Goal: Entertainment & Leisure: Consume media (video, audio)

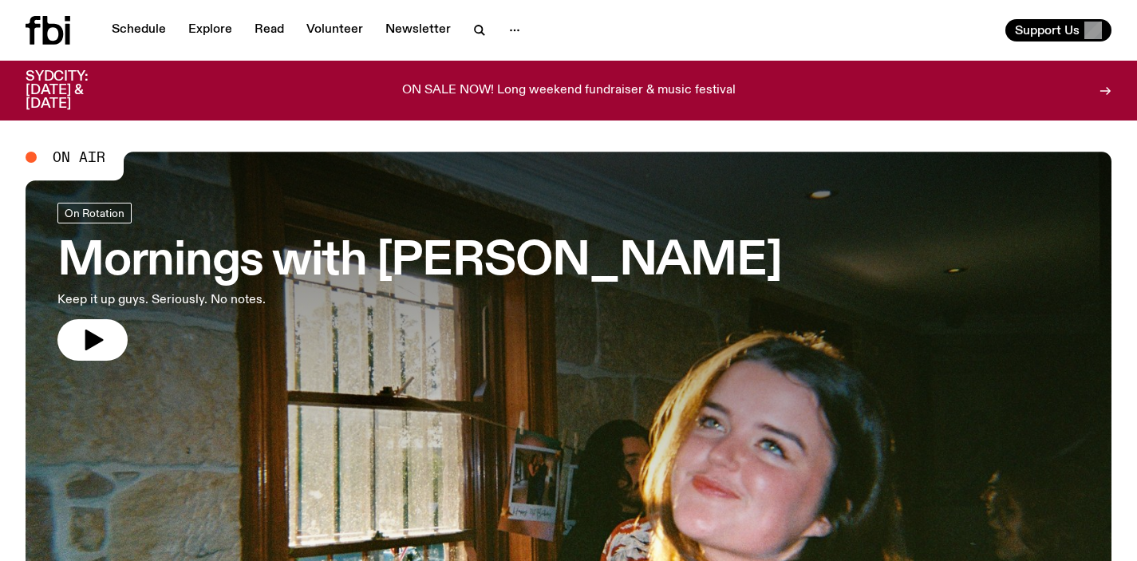
click at [535, 246] on h3 "Mornings with [PERSON_NAME]" at bounding box center [419, 261] width 725 height 45
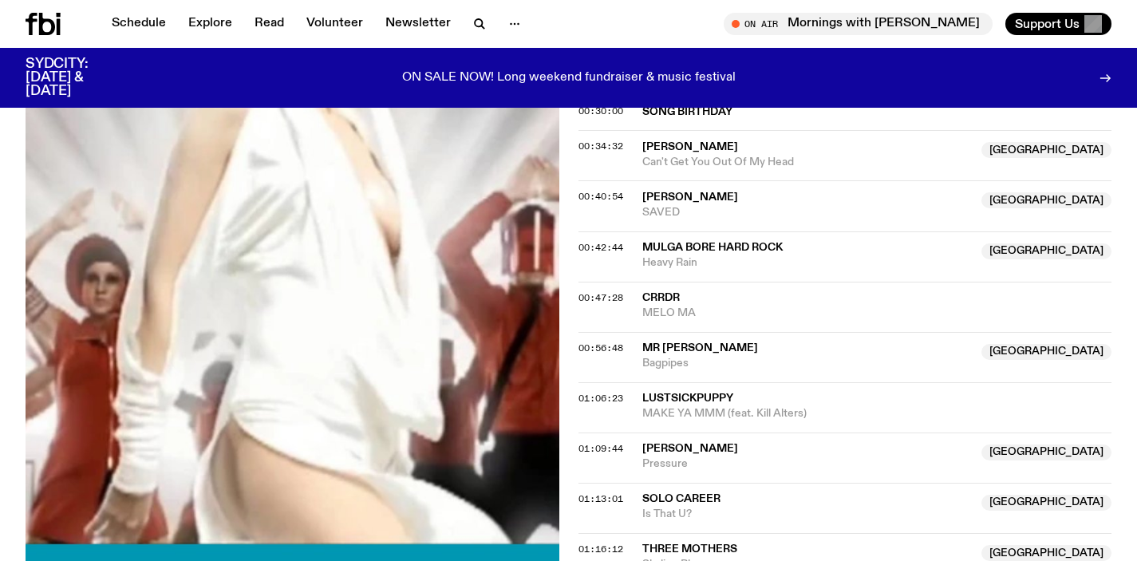
scroll to position [996, 0]
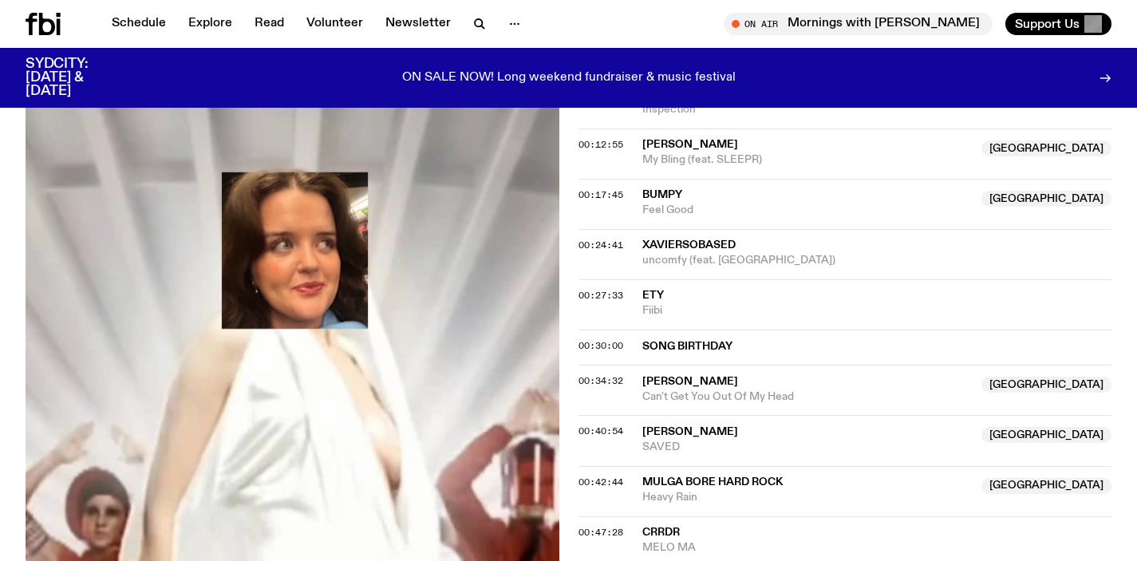
drag, startPoint x: 355, startPoint y: 60, endPoint x: 319, endPoint y: 10, distance: 61.8
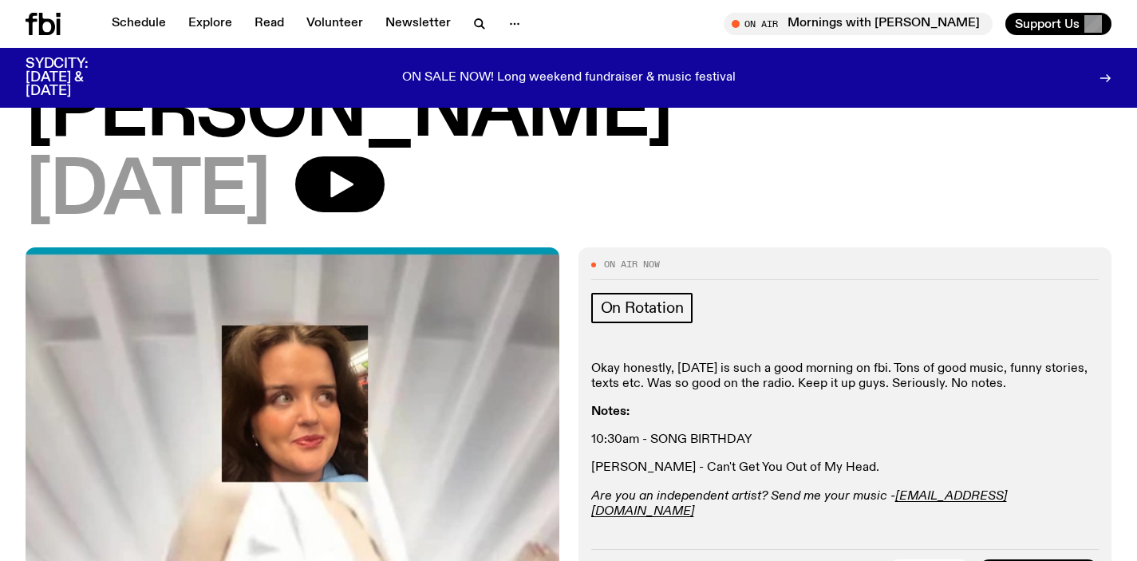
scroll to position [151, 0]
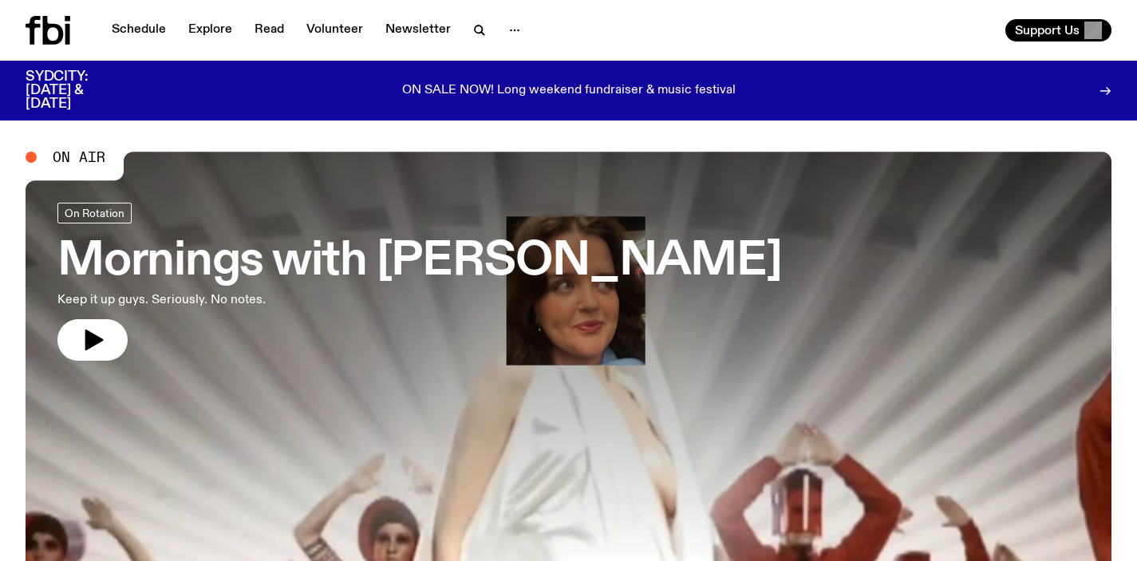
click at [384, 256] on h3 "Mornings with [PERSON_NAME]" at bounding box center [419, 261] width 725 height 45
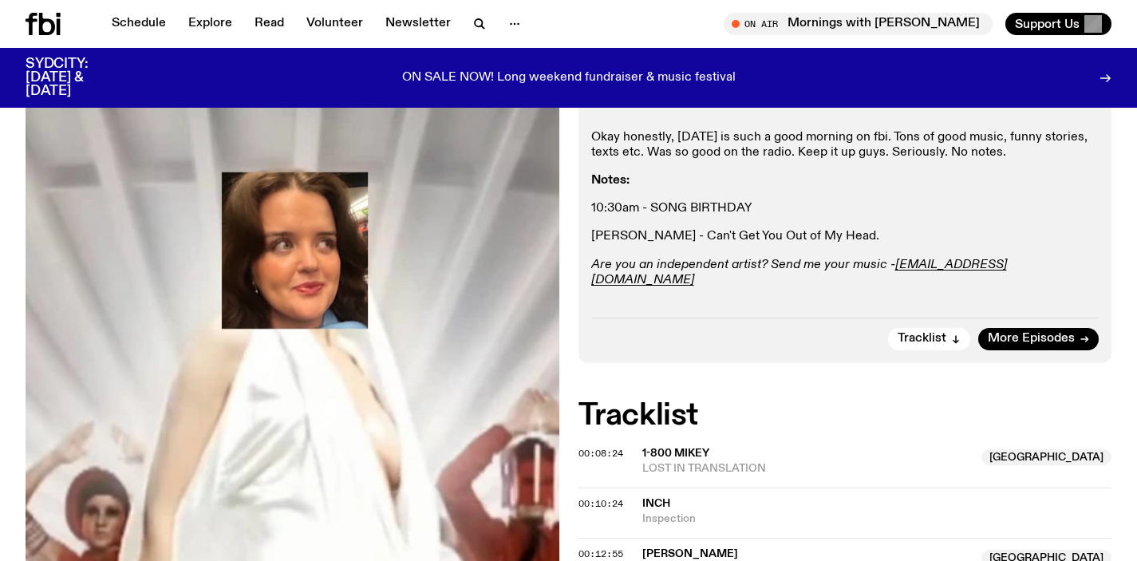
scroll to position [251, 0]
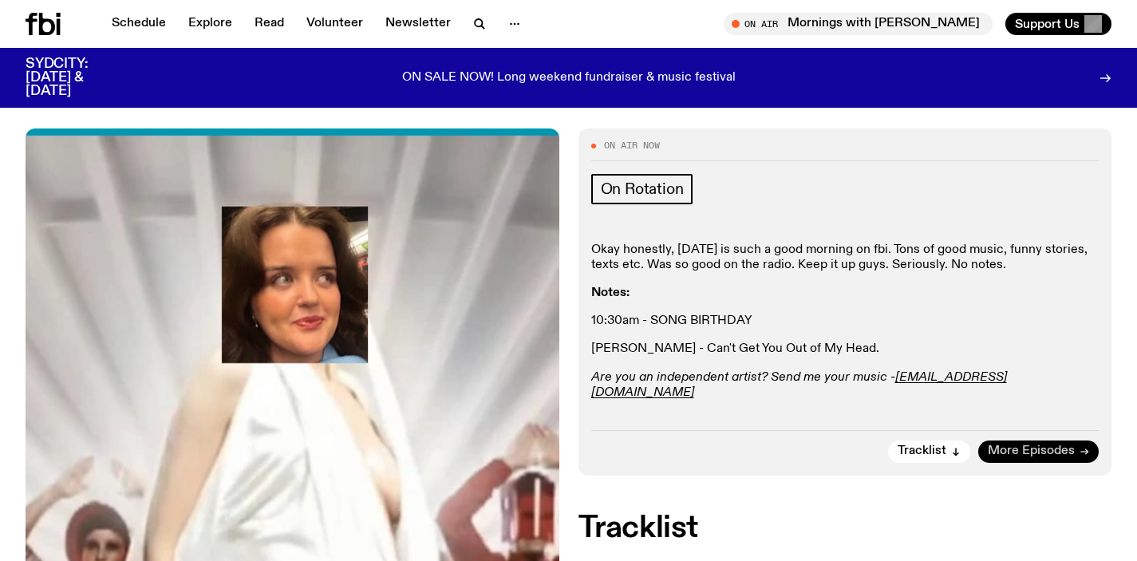
click at [1022, 445] on span "More Episodes" at bounding box center [1031, 451] width 87 height 12
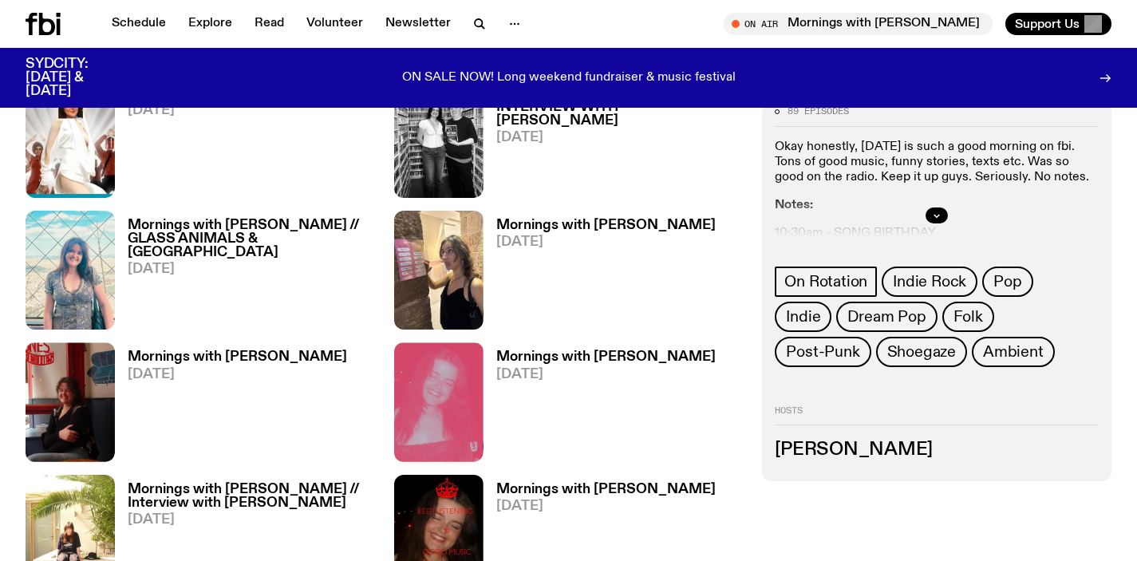
scroll to position [914, 0]
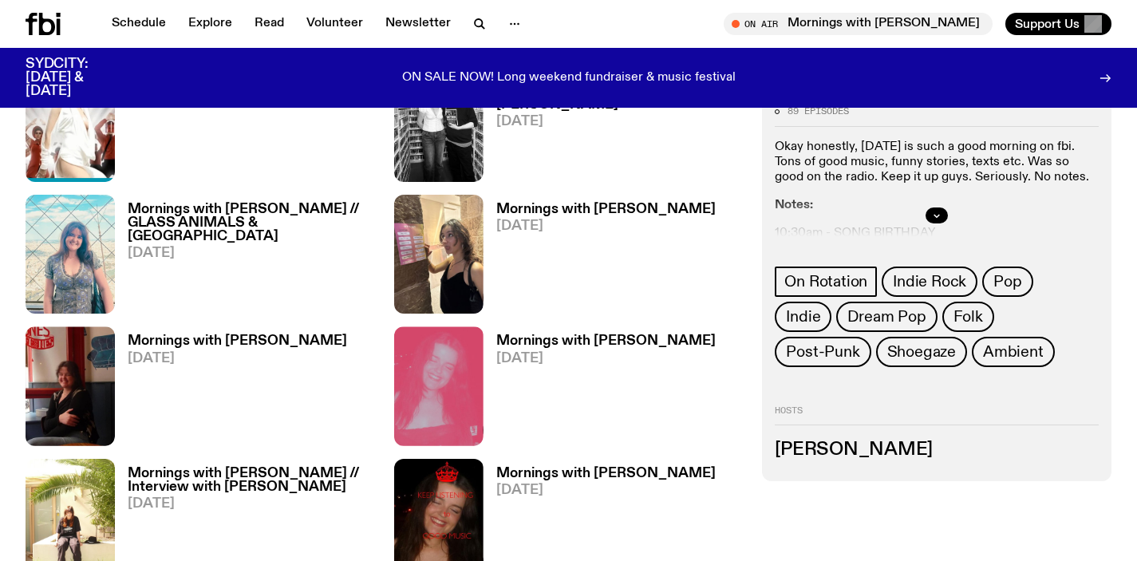
click at [226, 467] on h3 "Mornings with [PERSON_NAME] // Interview with [PERSON_NAME]" at bounding box center [251, 480] width 247 height 27
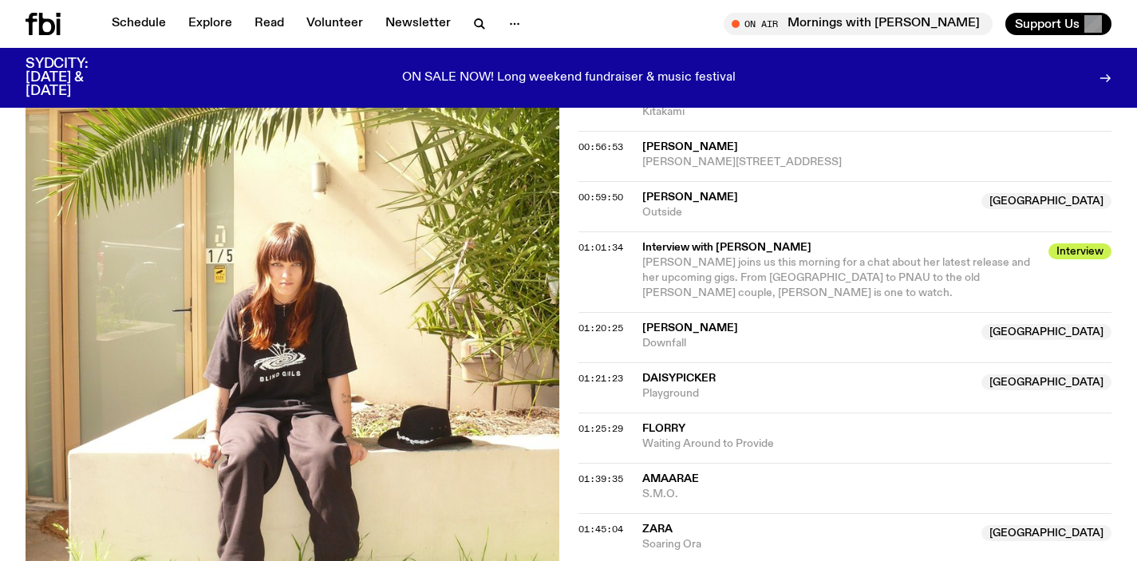
scroll to position [1361, 0]
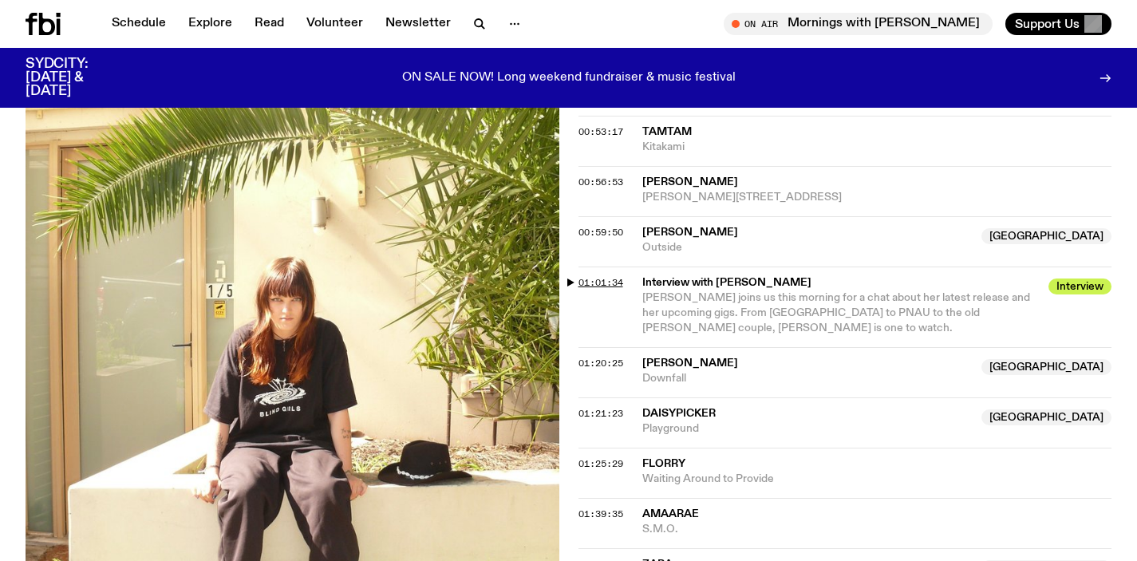
click at [601, 276] on span "01:01:34" at bounding box center [601, 282] width 45 height 13
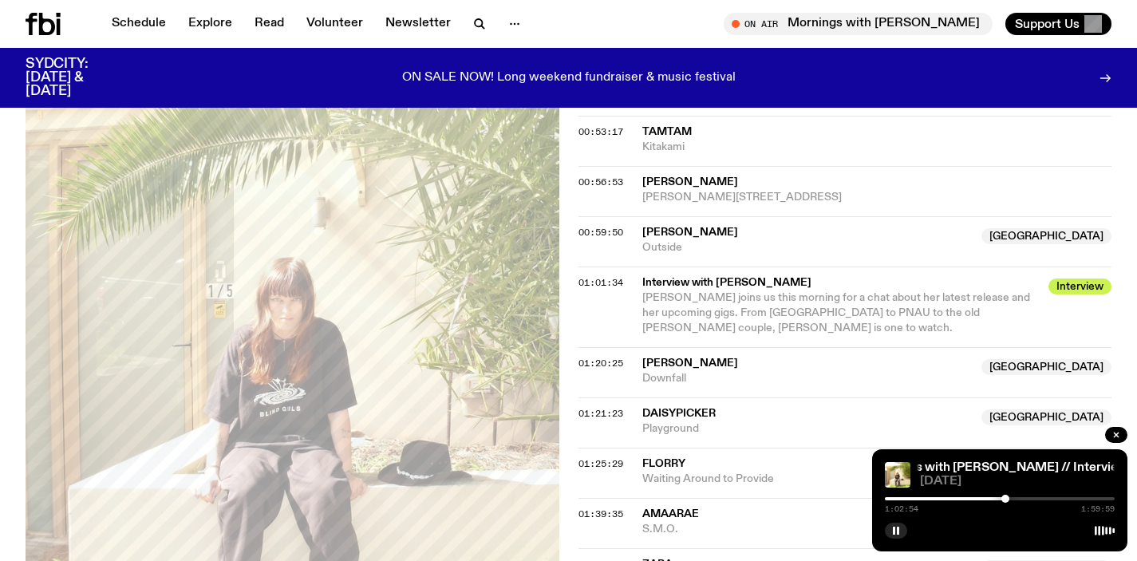
click at [1006, 498] on div at bounding box center [1006, 499] width 8 height 8
click at [1007, 496] on div at bounding box center [1006, 499] width 8 height 8
click at [1009, 496] on div at bounding box center [1009, 499] width 8 height 8
click at [1008, 499] on div at bounding box center [1009, 499] width 8 height 8
click at [1003, 498] on div at bounding box center [1003, 499] width 8 height 8
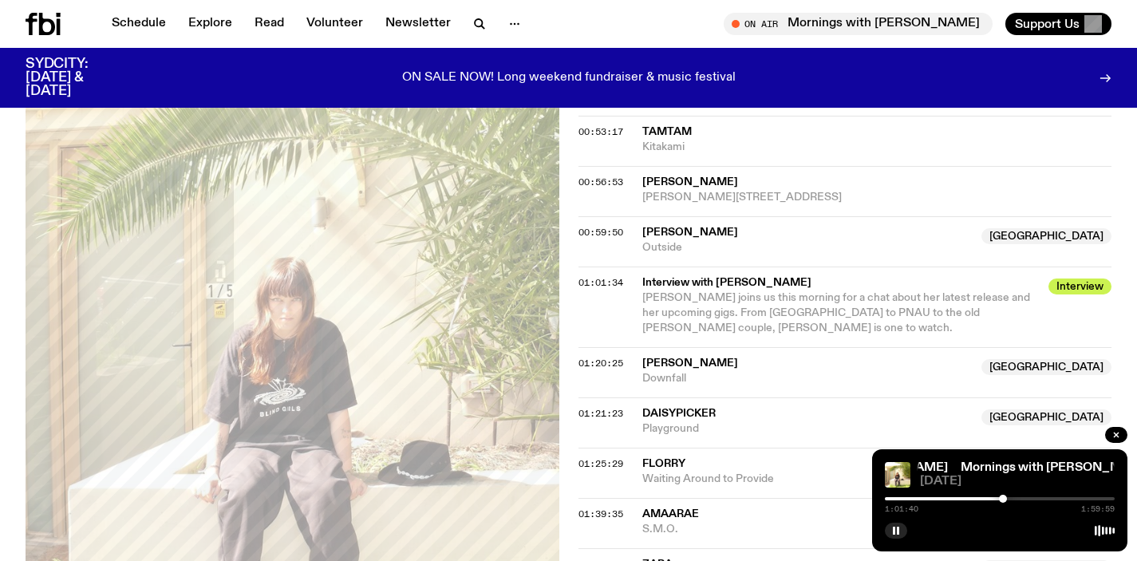
click at [1005, 498] on div at bounding box center [1003, 499] width 8 height 8
click at [1006, 498] on div at bounding box center [1006, 499] width 8 height 8
click at [1012, 497] on div at bounding box center [1000, 498] width 230 height 3
click at [1010, 497] on div at bounding box center [1010, 499] width 8 height 8
click at [1008, 496] on div at bounding box center [1010, 499] width 8 height 8
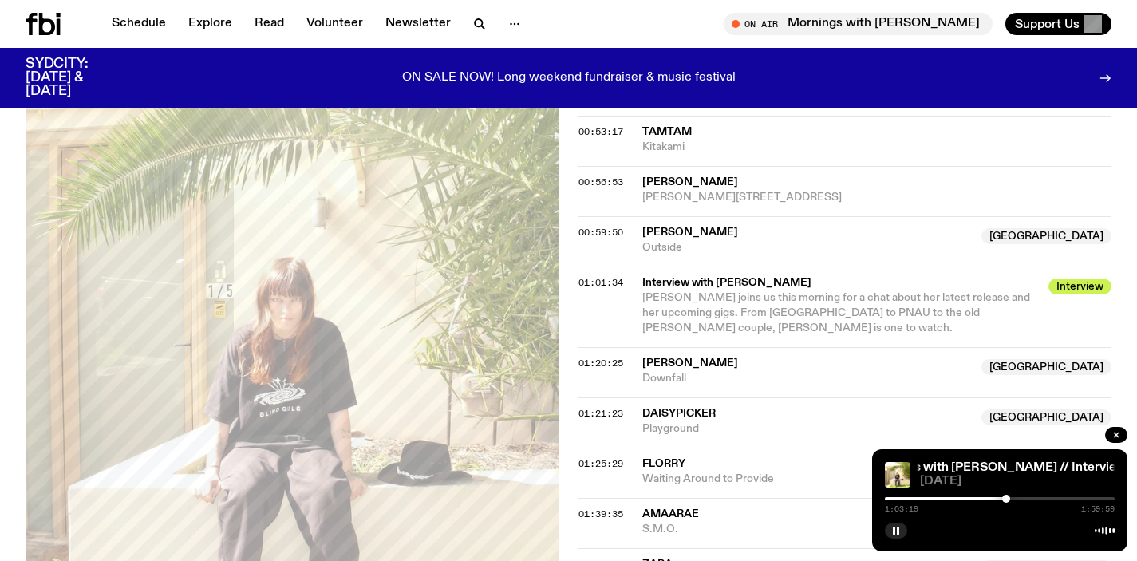
click at [1006, 496] on div at bounding box center [1006, 499] width 8 height 8
click at [1005, 496] on div at bounding box center [1006, 499] width 8 height 8
click at [1006, 497] on div at bounding box center [1005, 499] width 8 height 8
click at [1005, 497] on div at bounding box center [1006, 499] width 8 height 8
click at [899, 529] on rect "button" at bounding box center [898, 531] width 2 height 8
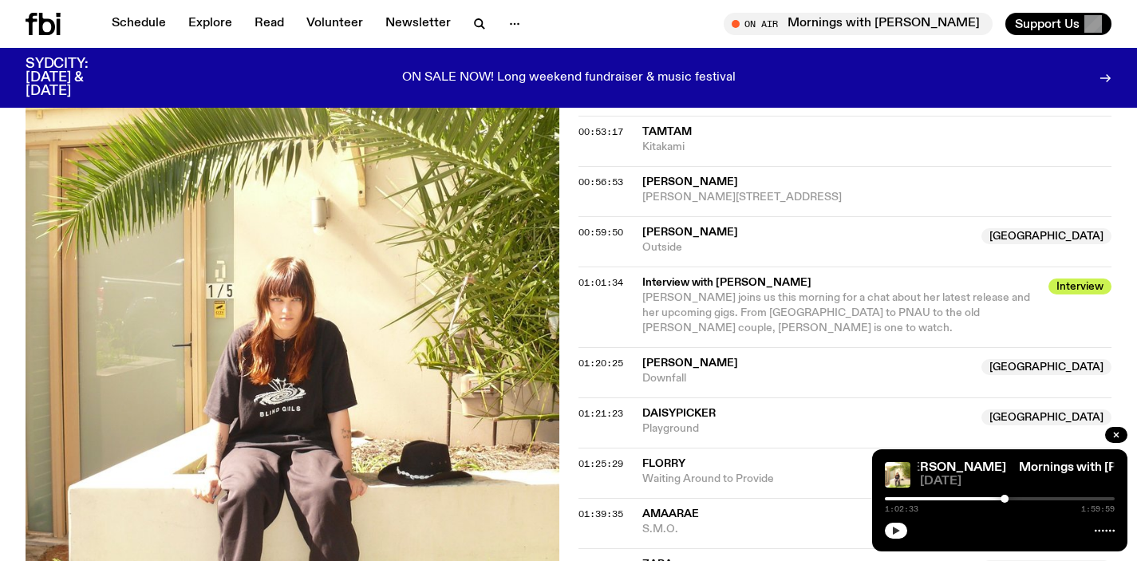
click at [897, 532] on icon "button" at bounding box center [896, 531] width 10 height 10
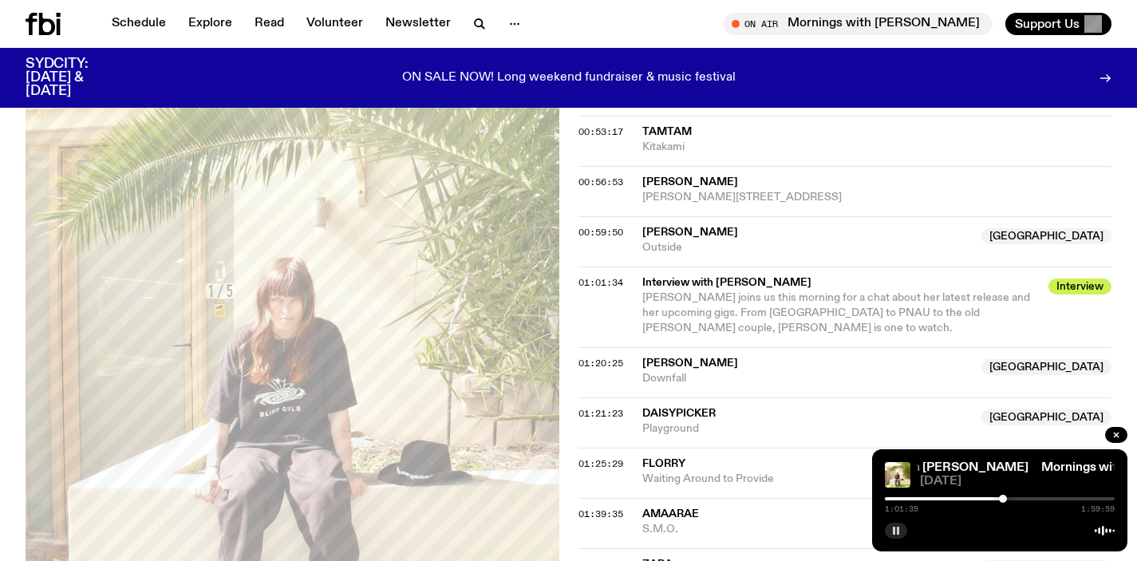
click at [1003, 497] on div at bounding box center [1003, 499] width 8 height 8
click at [1006, 497] on div at bounding box center [1006, 499] width 8 height 8
click at [1002, 496] on div at bounding box center [1002, 499] width 8 height 8
click at [1004, 500] on div at bounding box center [1002, 499] width 8 height 8
click at [1007, 499] on div at bounding box center [1004, 499] width 8 height 8
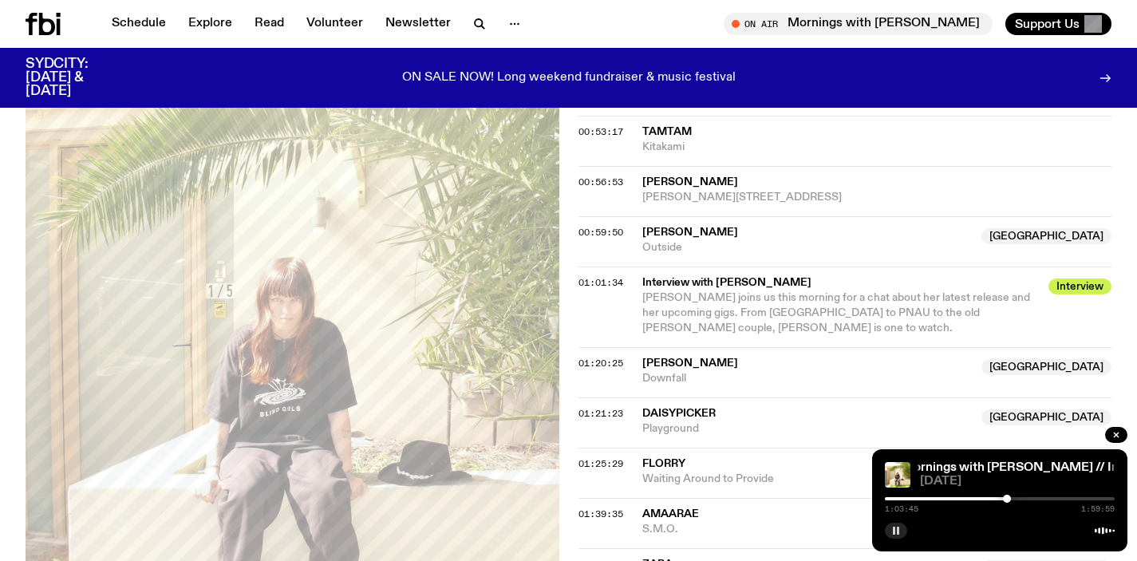
click at [1006, 499] on div at bounding box center [1007, 499] width 8 height 8
click at [1007, 500] on div at bounding box center [1007, 499] width 8 height 8
click at [1005, 498] on div at bounding box center [1007, 499] width 8 height 8
click at [896, 528] on icon "button" at bounding box center [896, 531] width 10 height 10
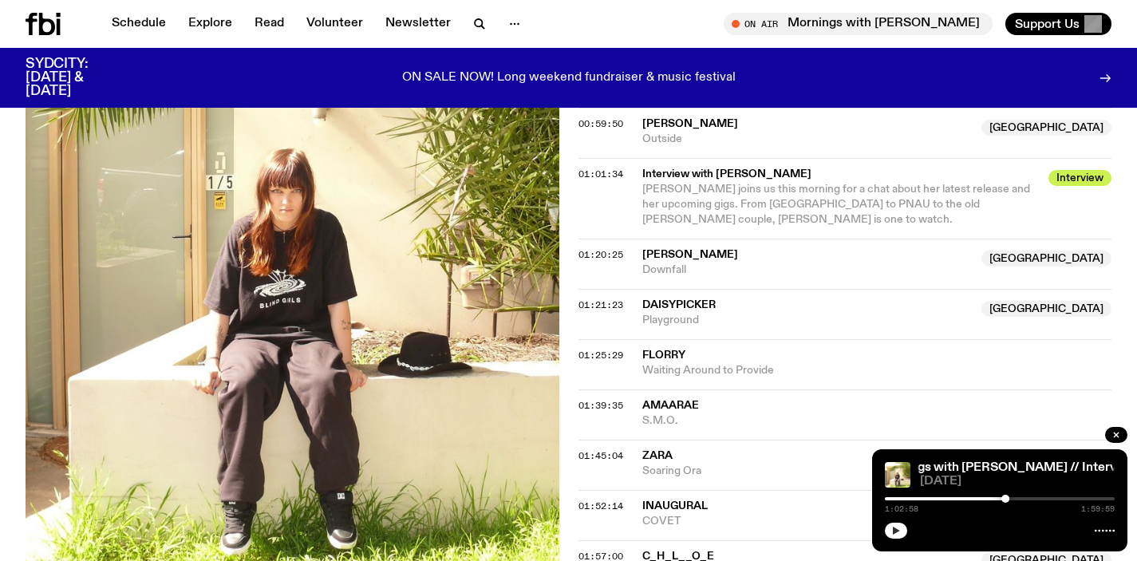
scroll to position [1650, 0]
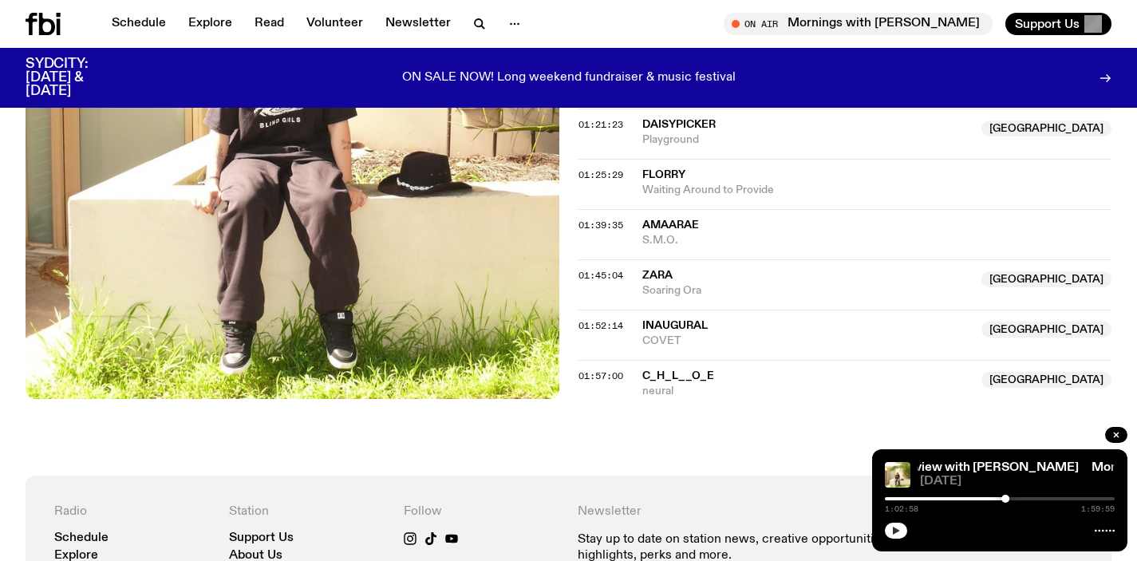
click at [891, 527] on icon "button" at bounding box center [896, 531] width 10 height 10
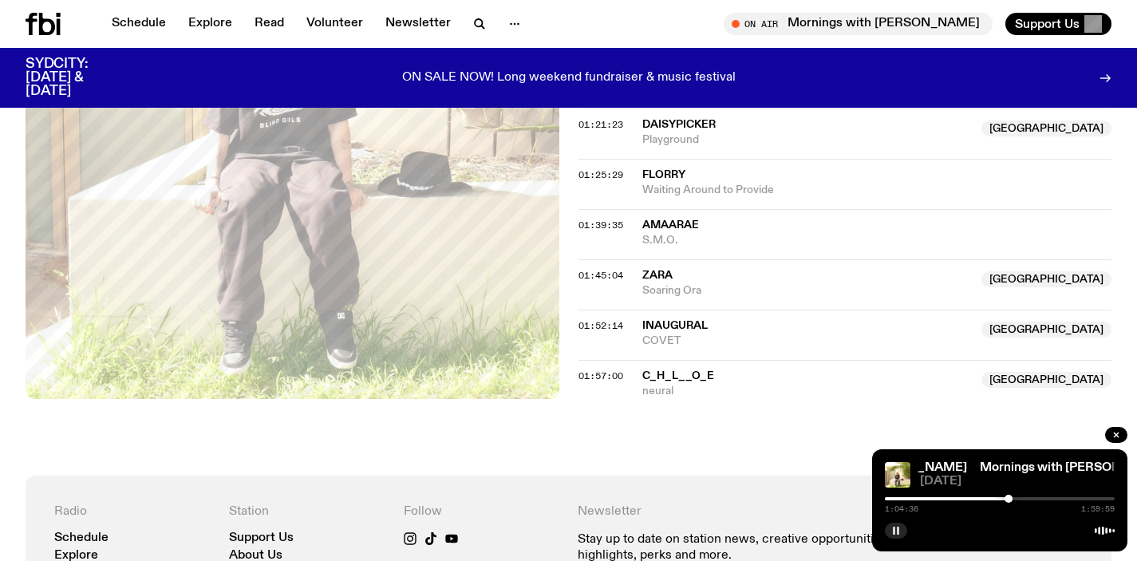
click at [895, 528] on rect "button" at bounding box center [894, 531] width 2 height 8
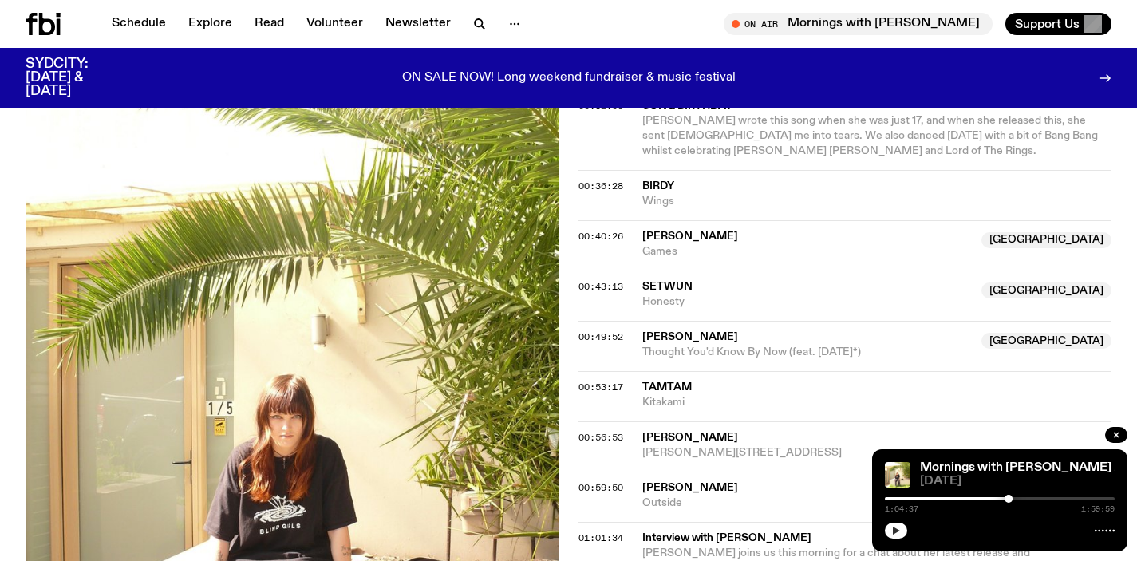
scroll to position [1104, 0]
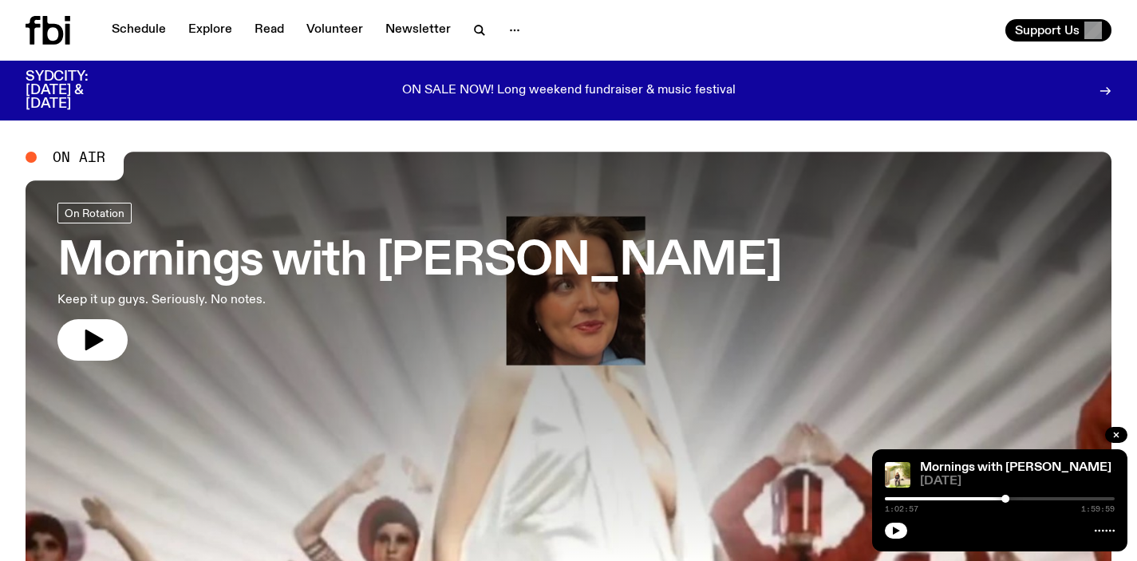
click at [558, 240] on h3 "Mornings with [PERSON_NAME]" at bounding box center [419, 261] width 725 height 45
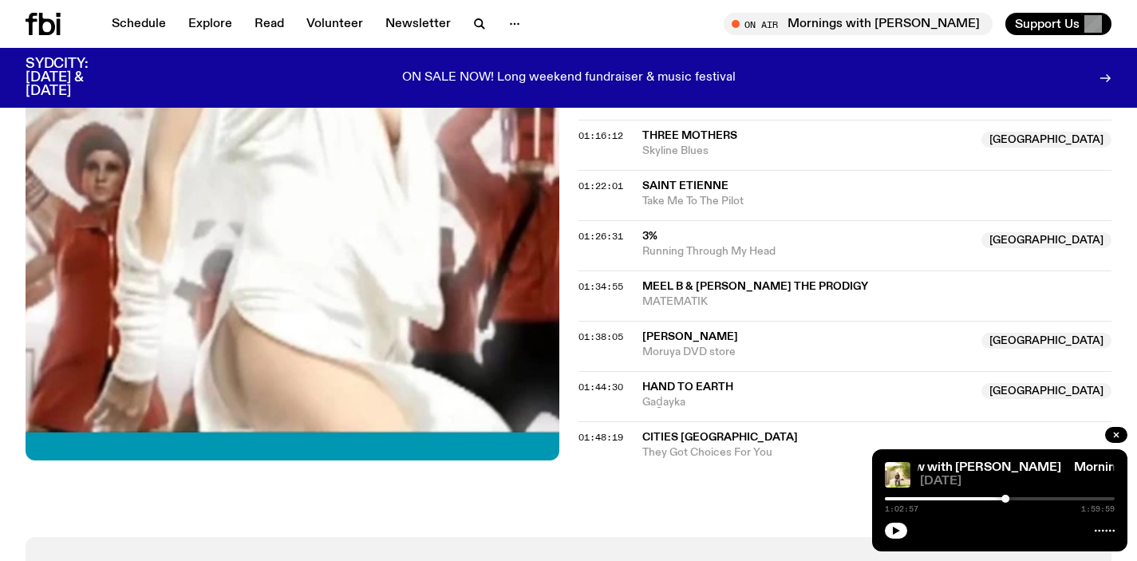
scroll to position [1422, 0]
